Goal: Information Seeking & Learning: Learn about a topic

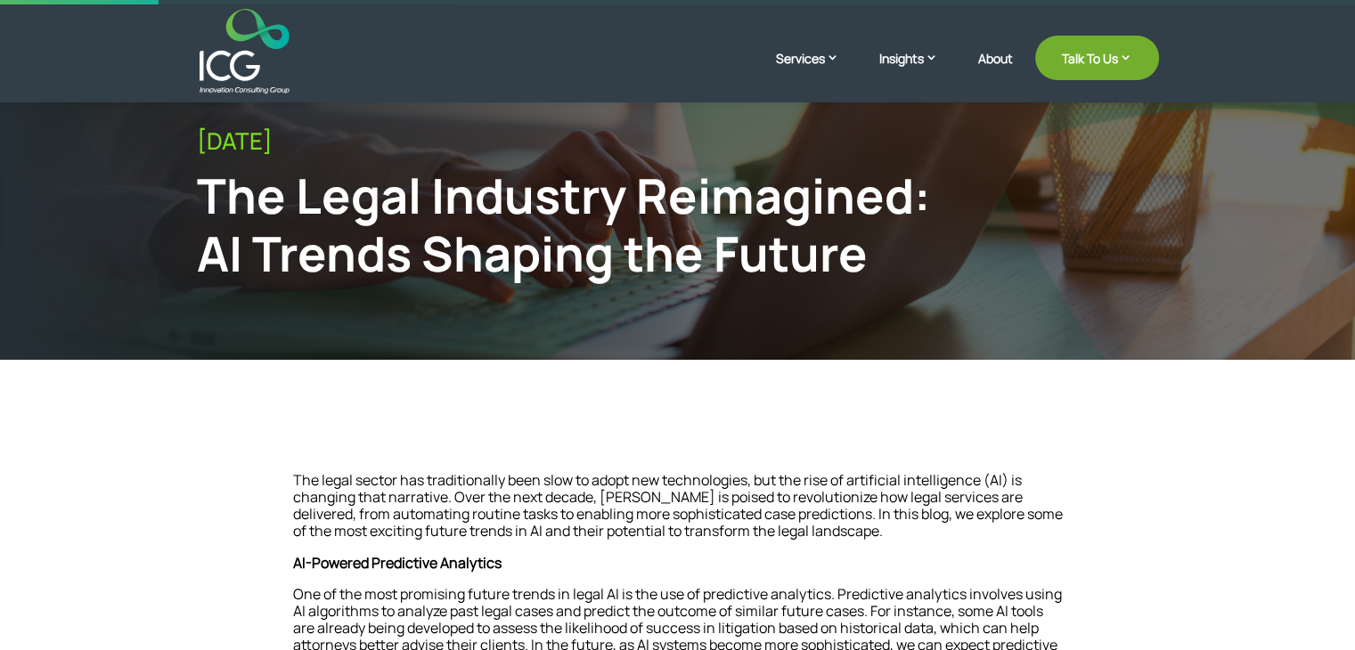
scroll to position [178, 0]
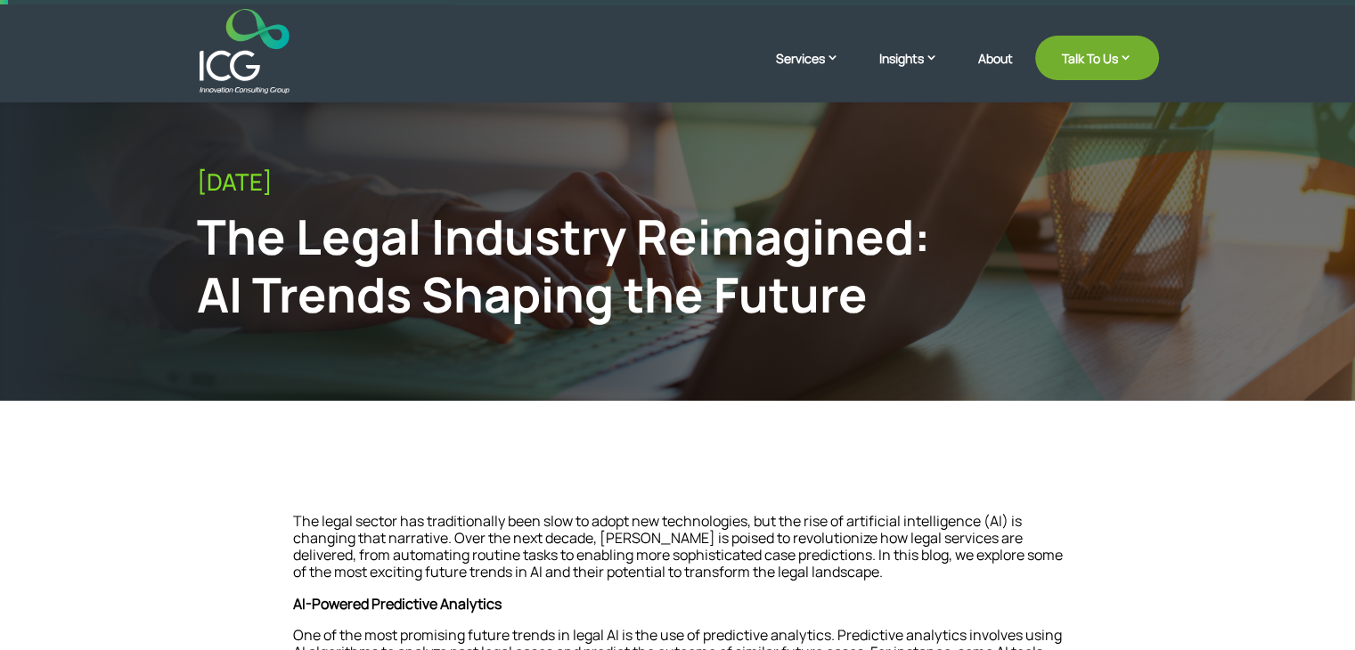
scroll to position [0, 0]
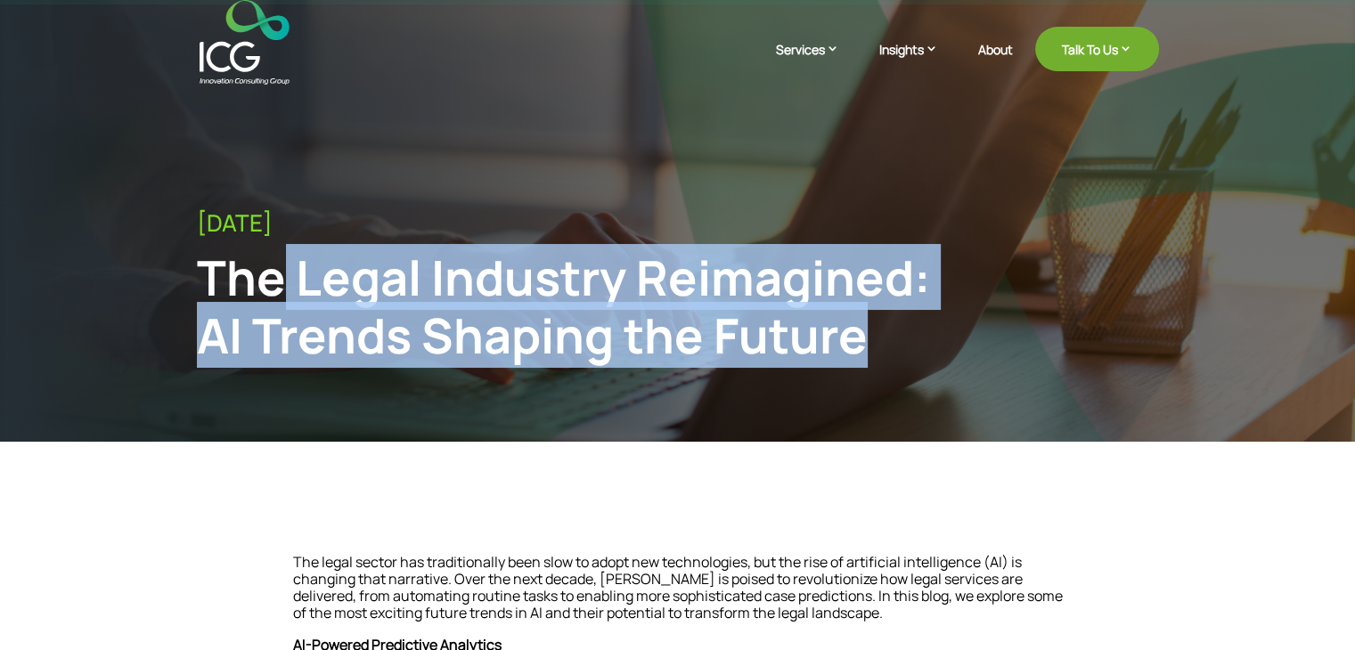
drag, startPoint x: 443, startPoint y: 318, endPoint x: 894, endPoint y: 310, distance: 451.7
click at [894, 310] on div "The Legal Industry Reimagined: AI Trends Shaping the Future" at bounding box center [567, 307] width 741 height 116
drag, startPoint x: 207, startPoint y: 282, endPoint x: 916, endPoint y: 346, distance: 711.9
click at [916, 346] on div "The Legal Industry Reimagined: AI Trends Shaping the Future" at bounding box center [567, 307] width 741 height 116
